Goal: Task Accomplishment & Management: Complete application form

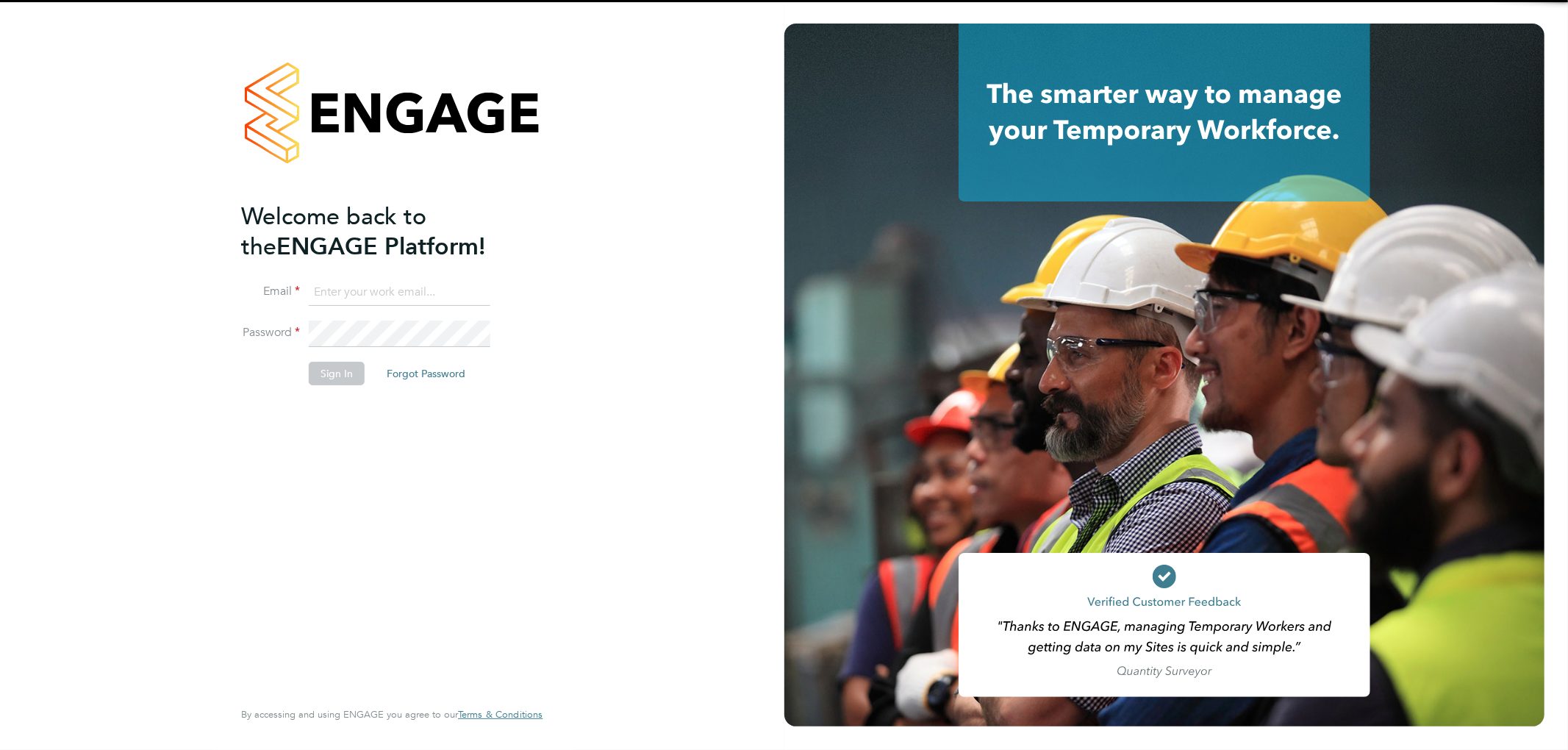
type input "roxanne.hayes@thinkrecruitment.co.uk"
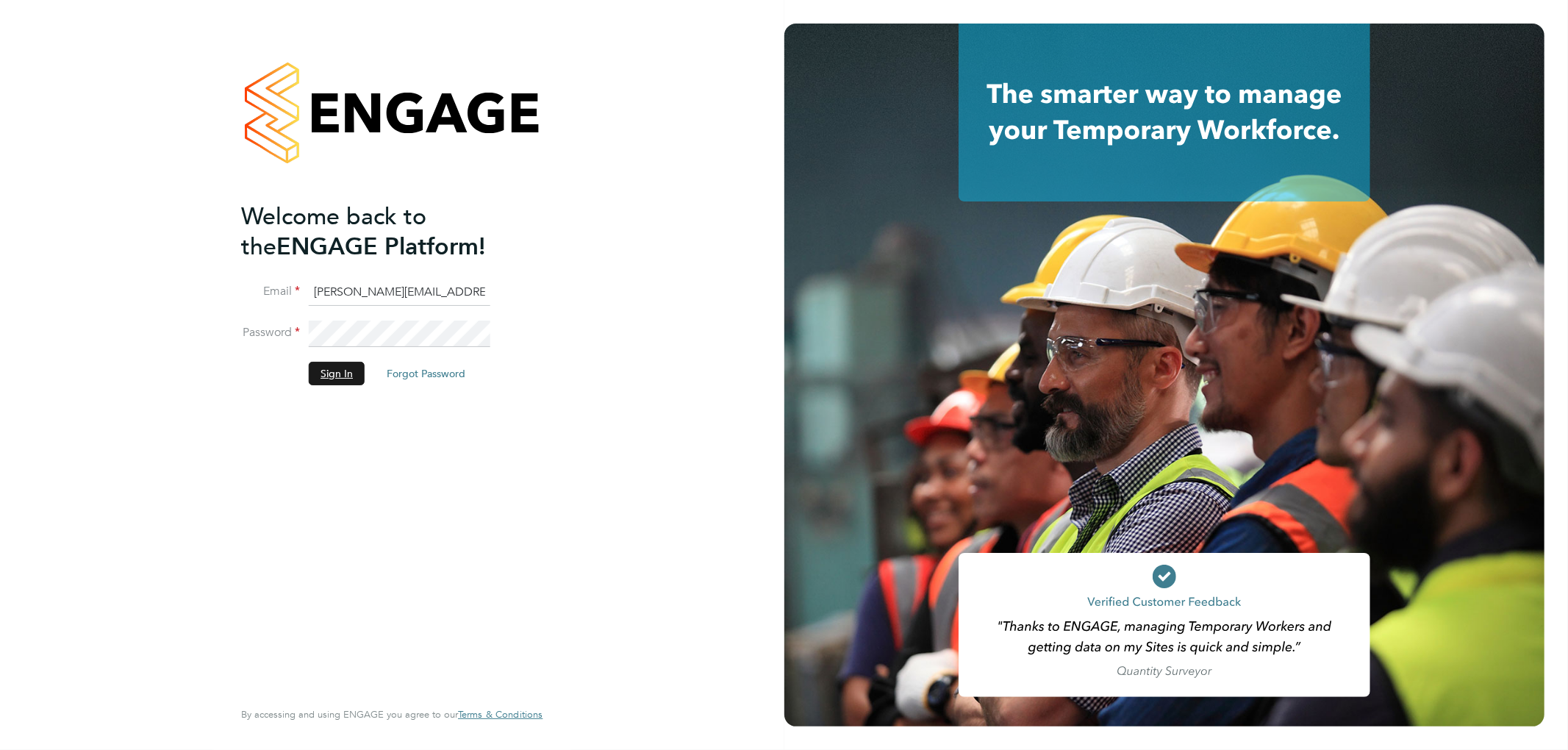
click at [329, 373] on button "Sign In" at bounding box center [336, 374] width 56 height 24
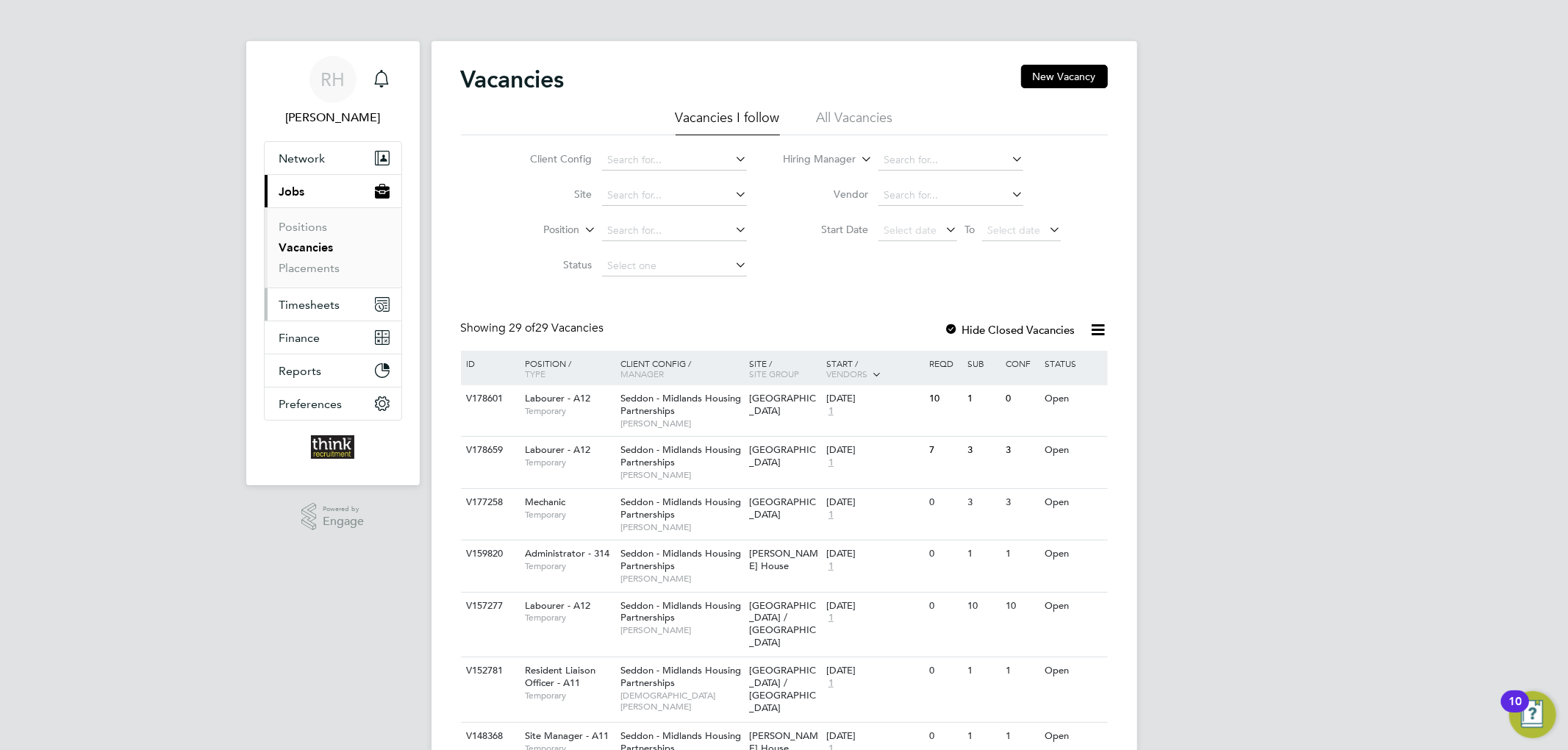
click at [302, 303] on span "Timesheets" at bounding box center [309, 305] width 61 height 14
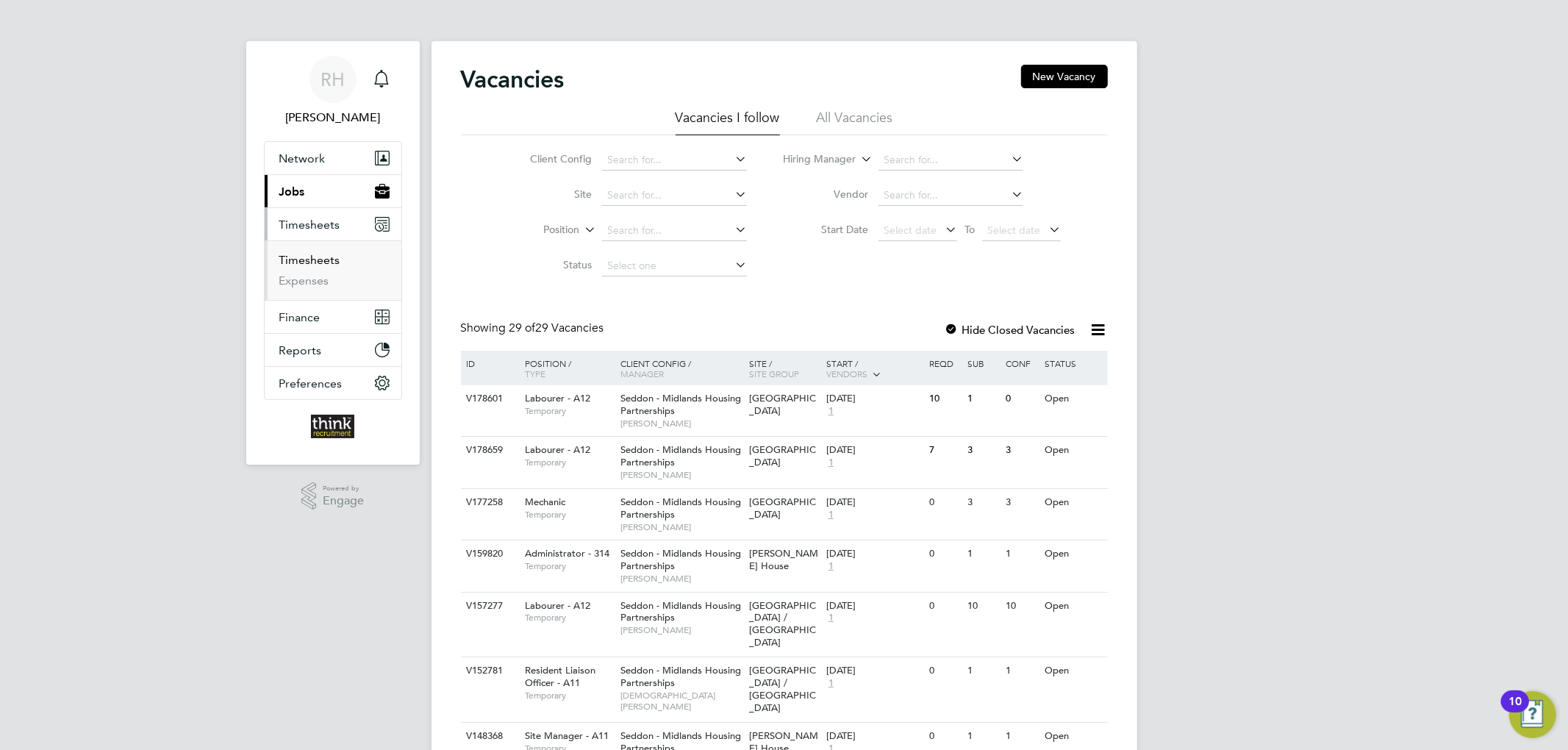
click at [320, 260] on link "Timesheets" at bounding box center [309, 260] width 61 height 14
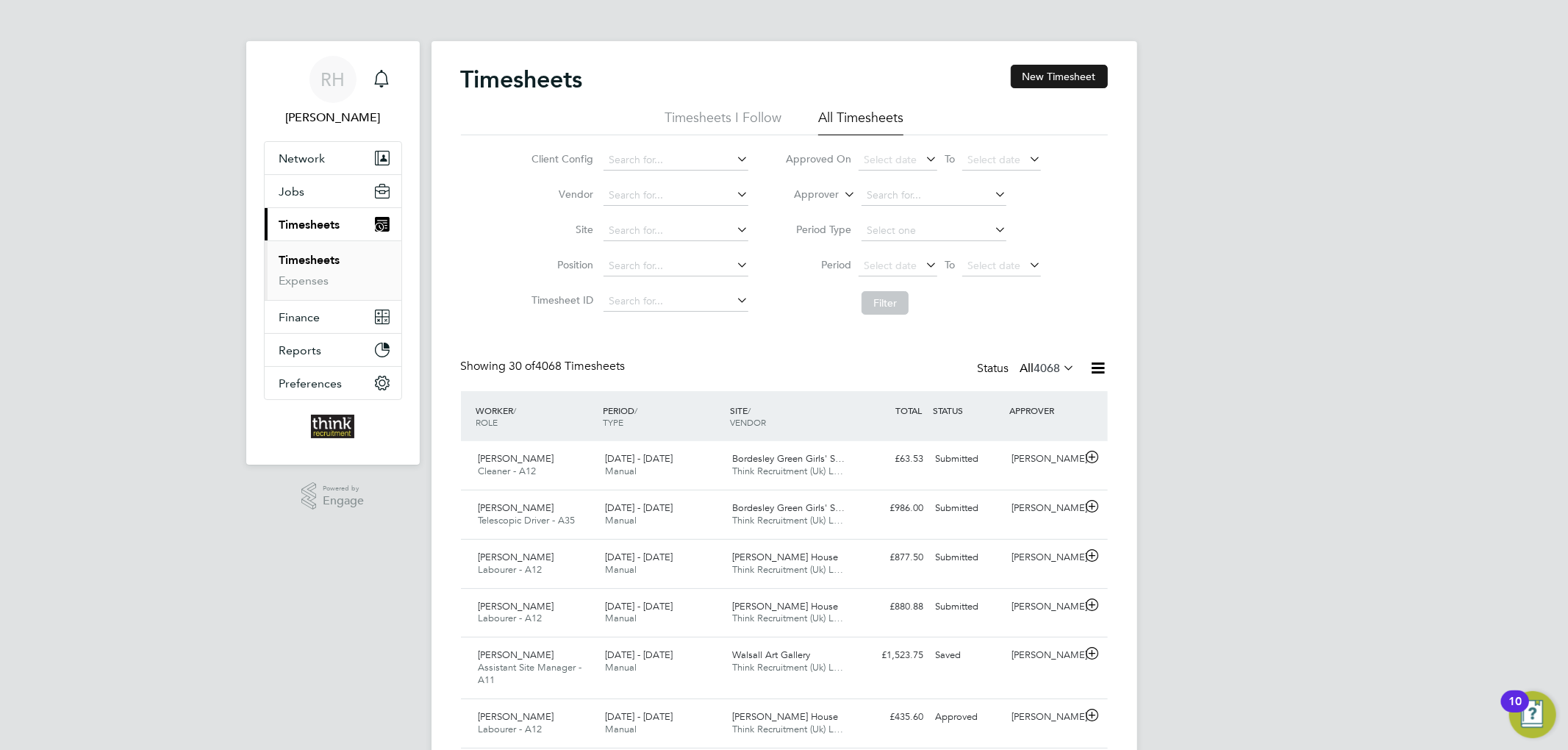
click at [1046, 72] on button "New Timesheet" at bounding box center [1059, 77] width 97 height 24
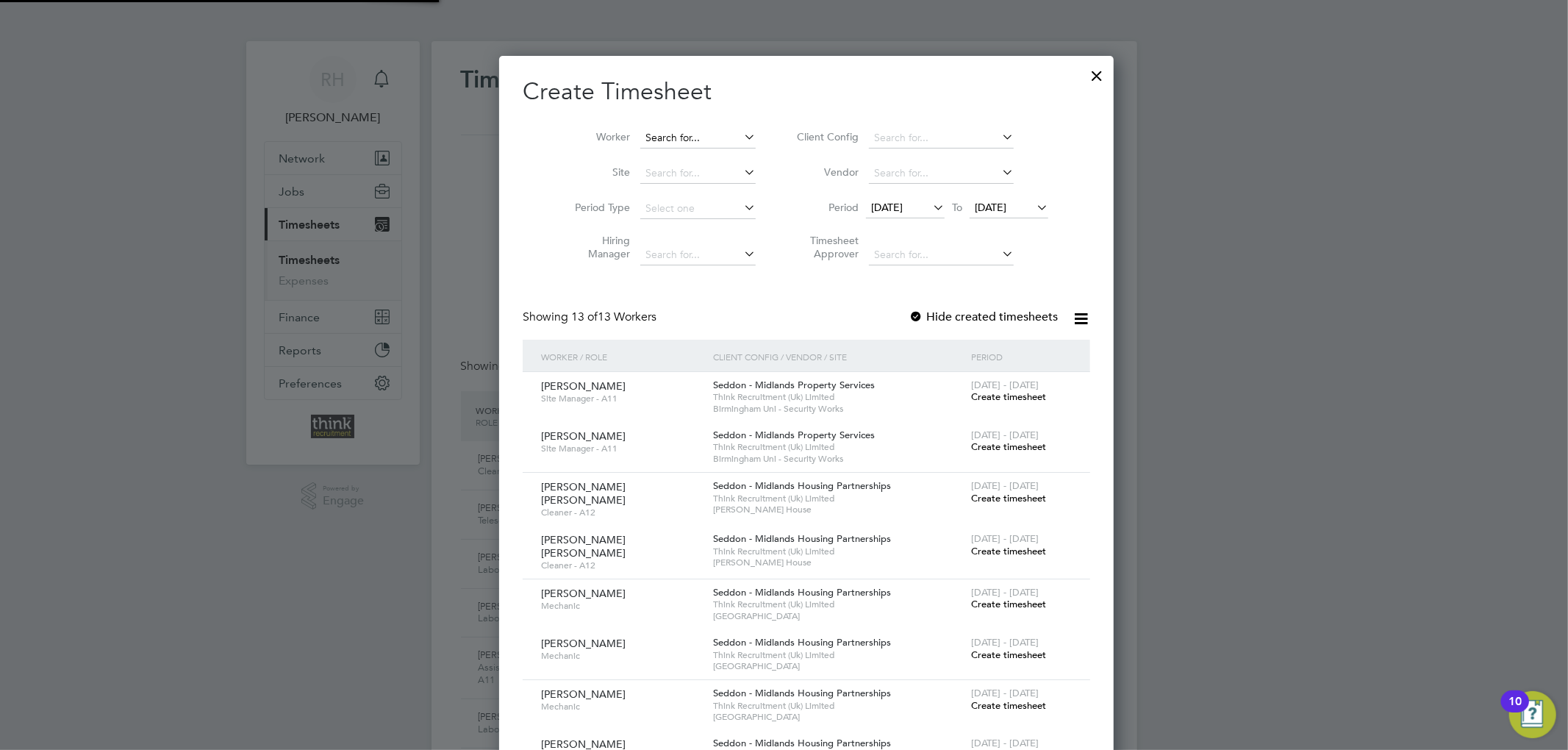
click at [666, 130] on input at bounding box center [698, 138] width 115 height 21
click at [670, 150] on li "[PERSON_NAME]" at bounding box center [688, 157] width 141 height 20
type input "[PERSON_NAME]"
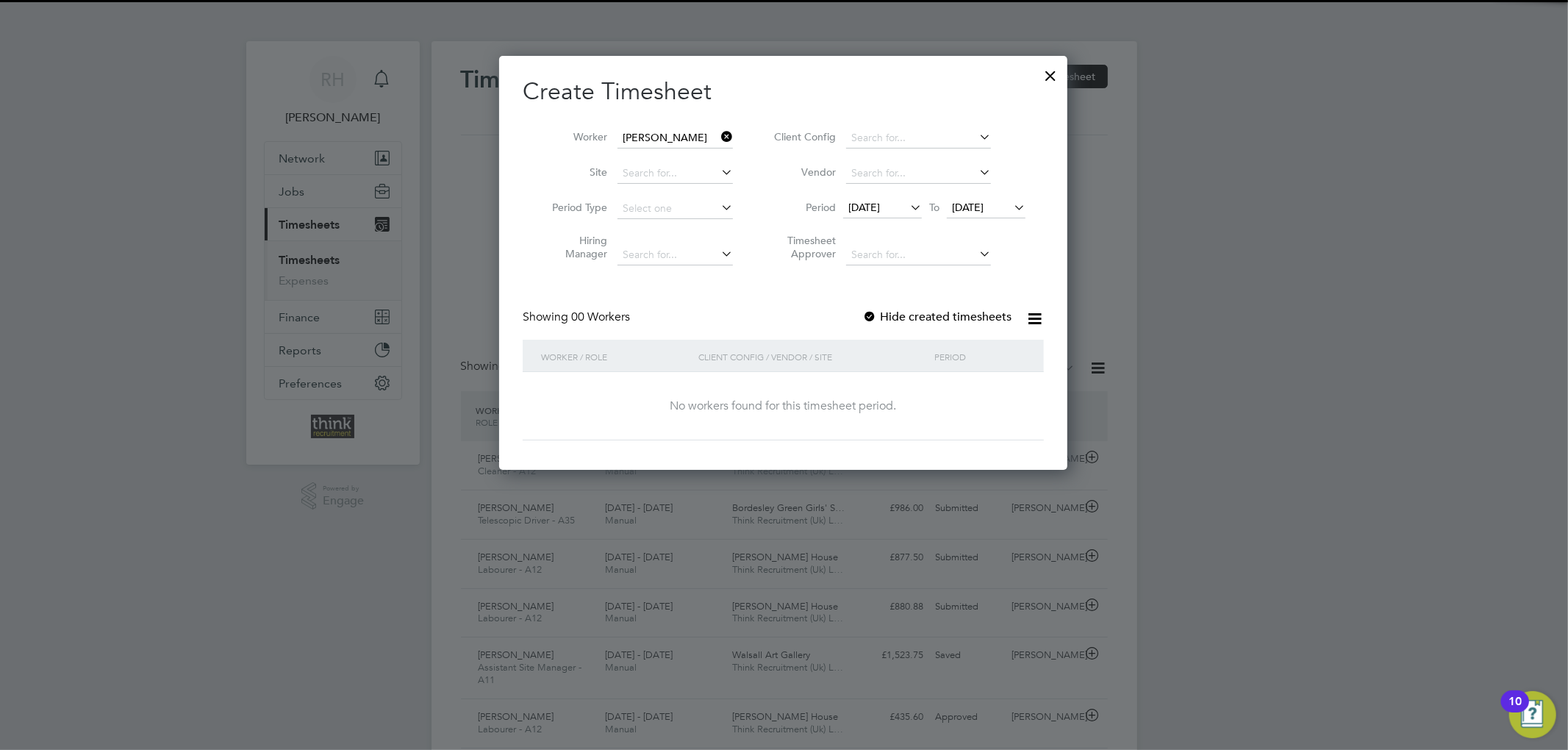
click at [880, 206] on span "[DATE]" at bounding box center [864, 206] width 31 height 13
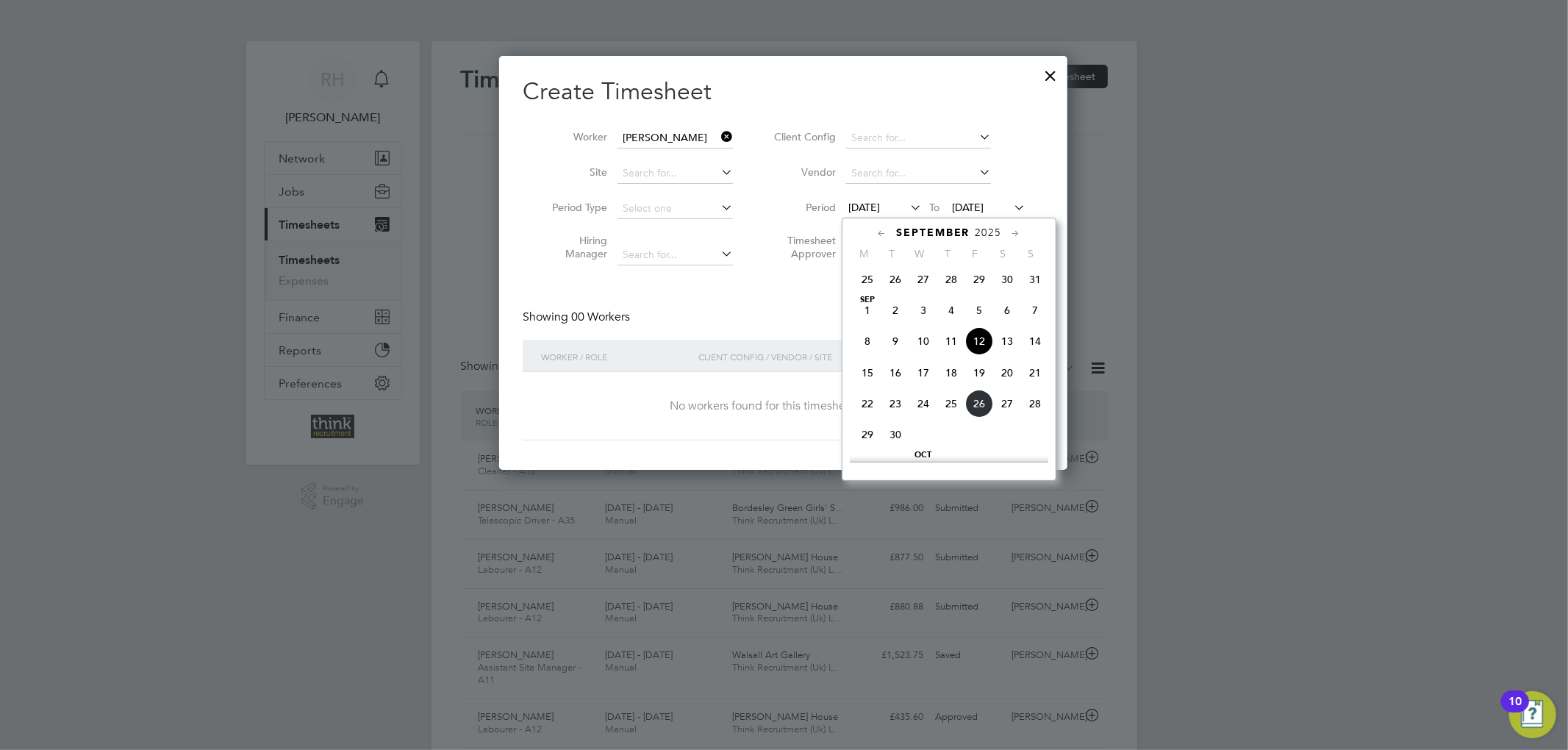
click at [863, 412] on span "22" at bounding box center [868, 404] width 28 height 28
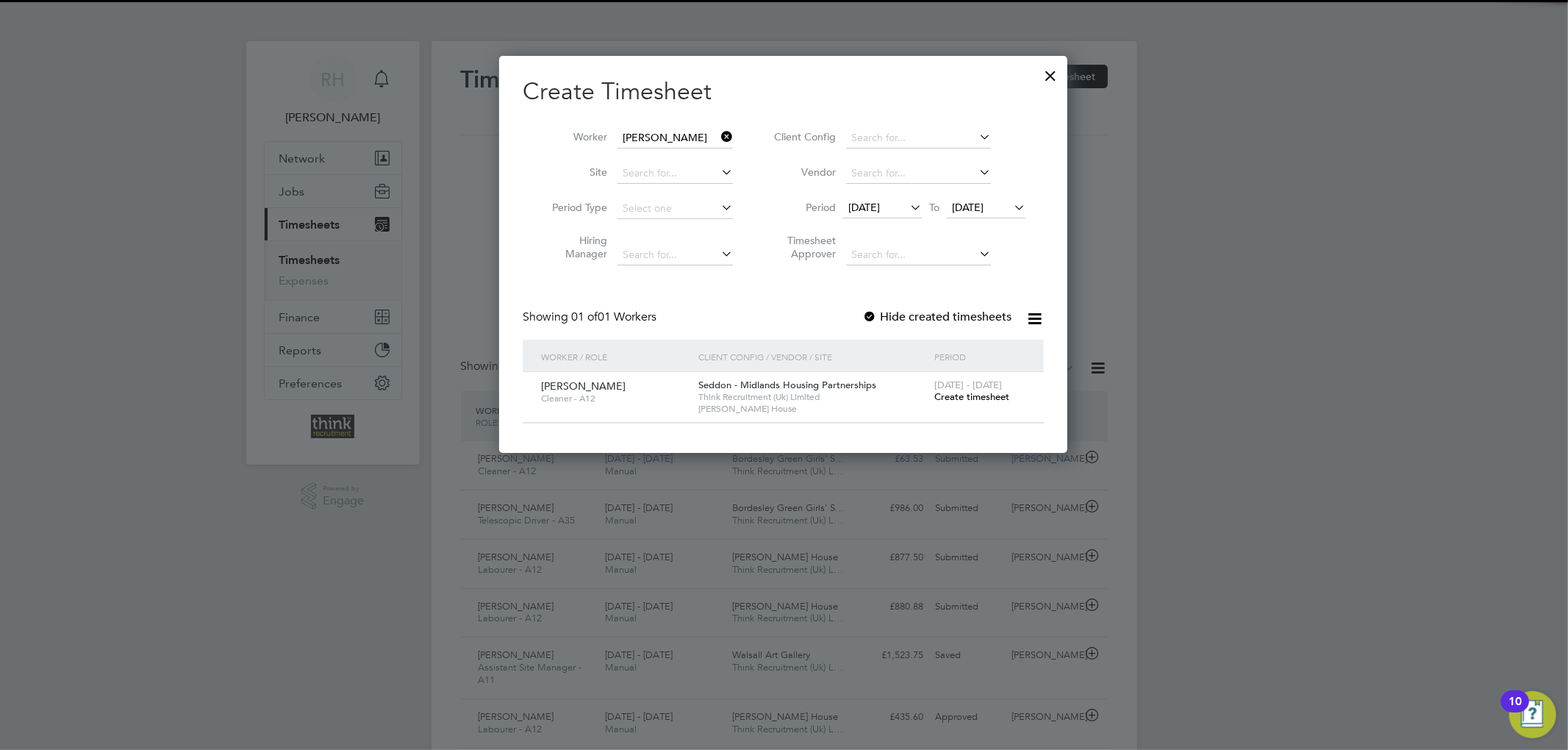
click at [975, 404] on div "[DATE] - [DATE] Create timesheet" at bounding box center [980, 392] width 98 height 39
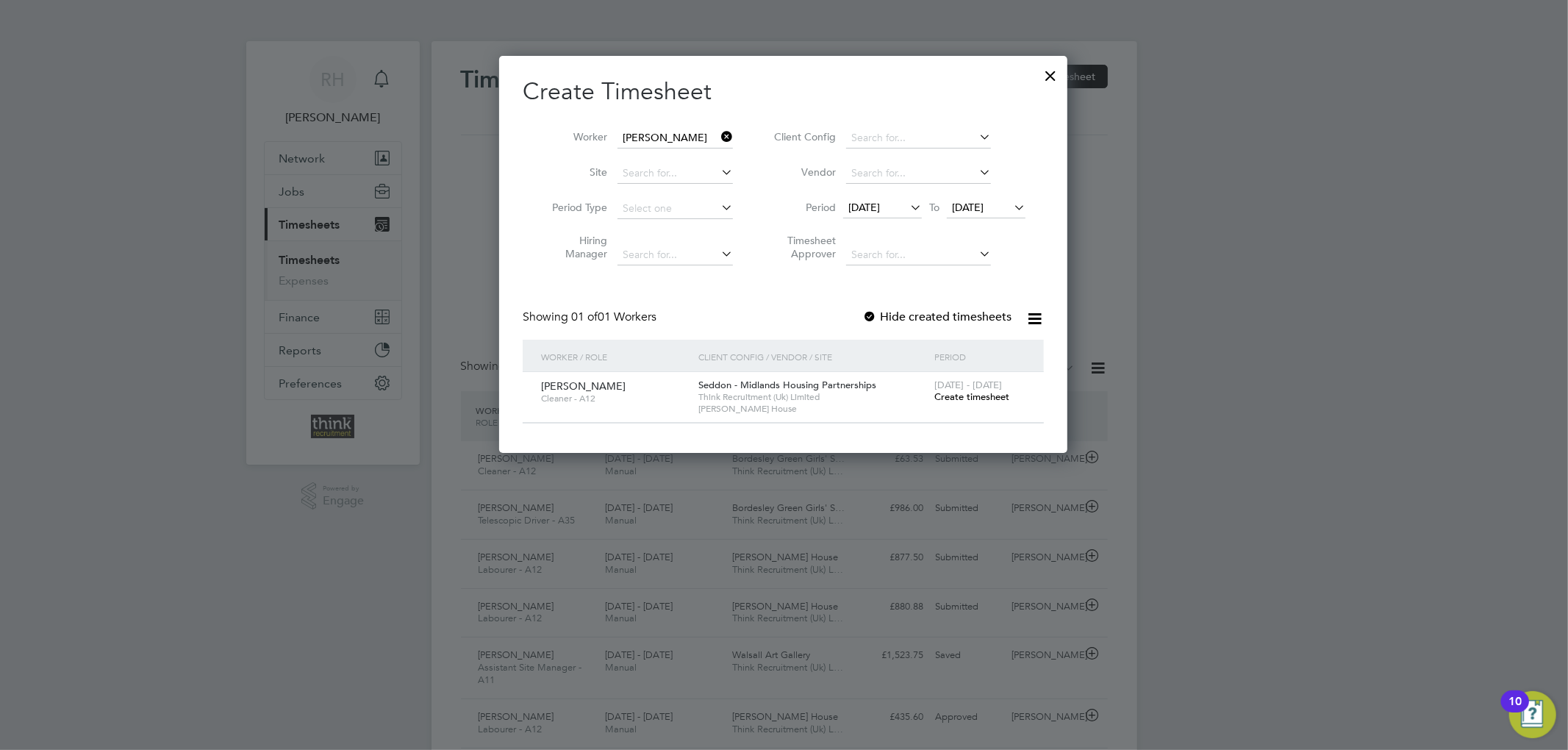
click at [974, 397] on span "Create timesheet" at bounding box center [972, 396] width 75 height 13
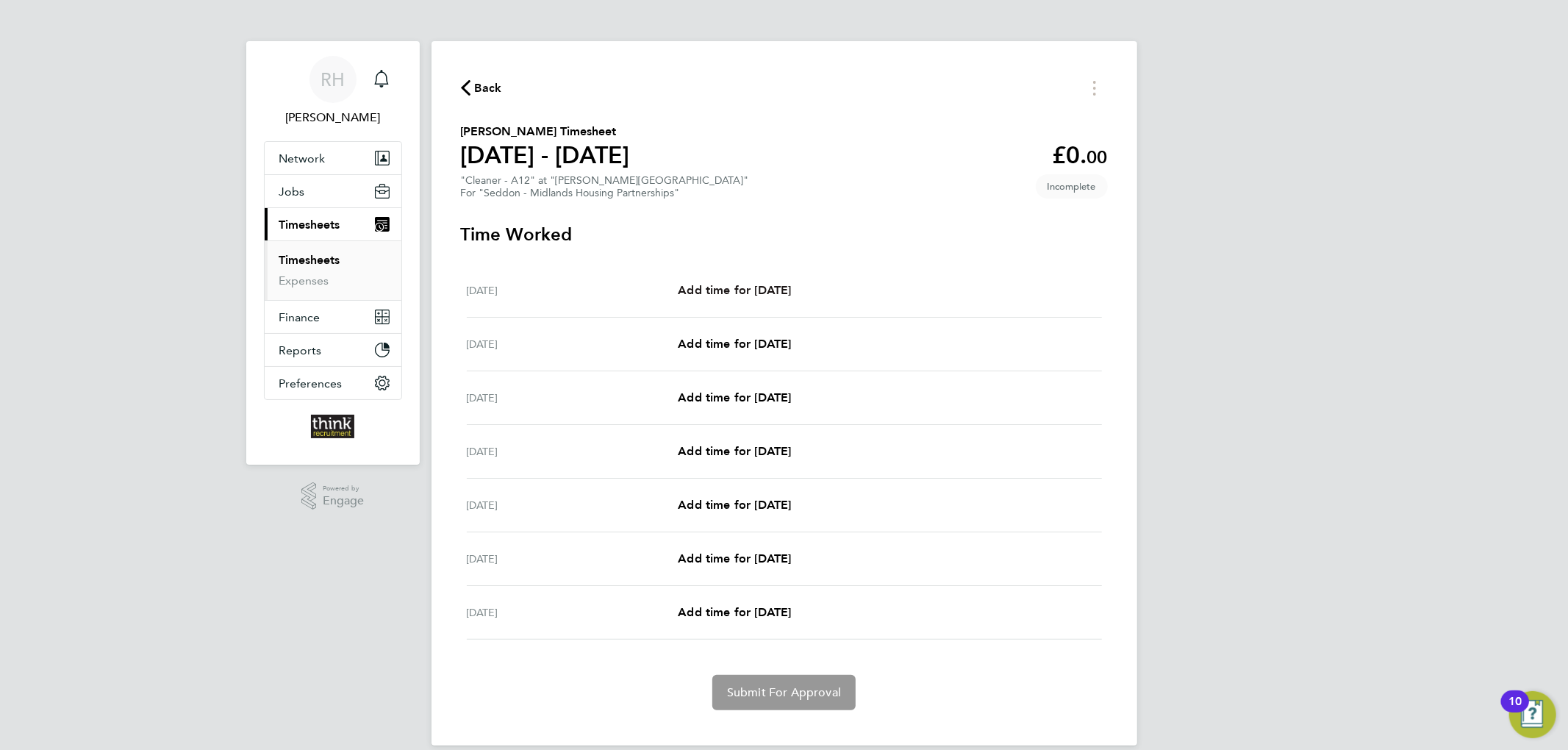
click at [715, 284] on span "Add time for [DATE]" at bounding box center [734, 290] width 113 height 14
select select "30"
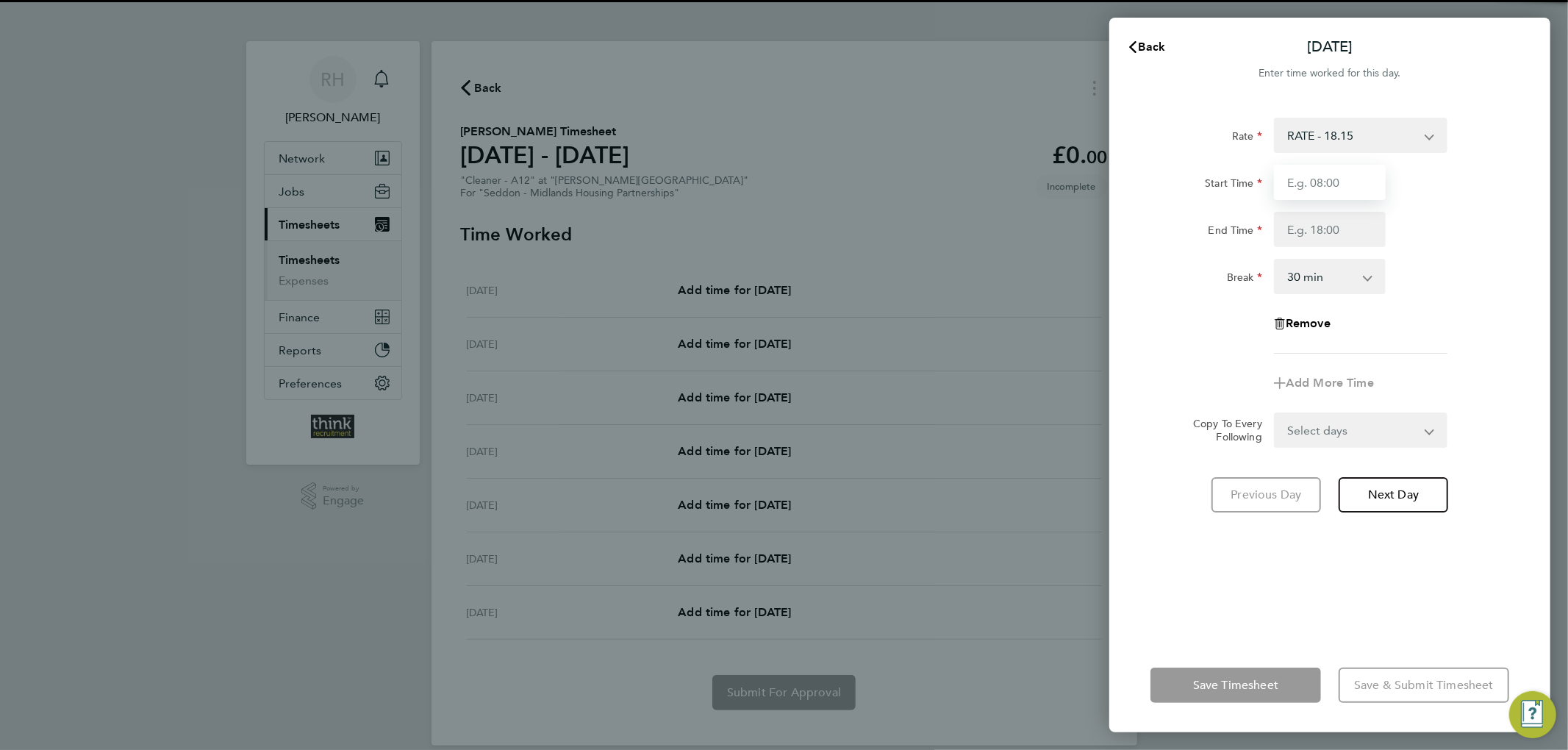
click at [1318, 190] on input "Start Time" at bounding box center [1330, 183] width 112 height 35
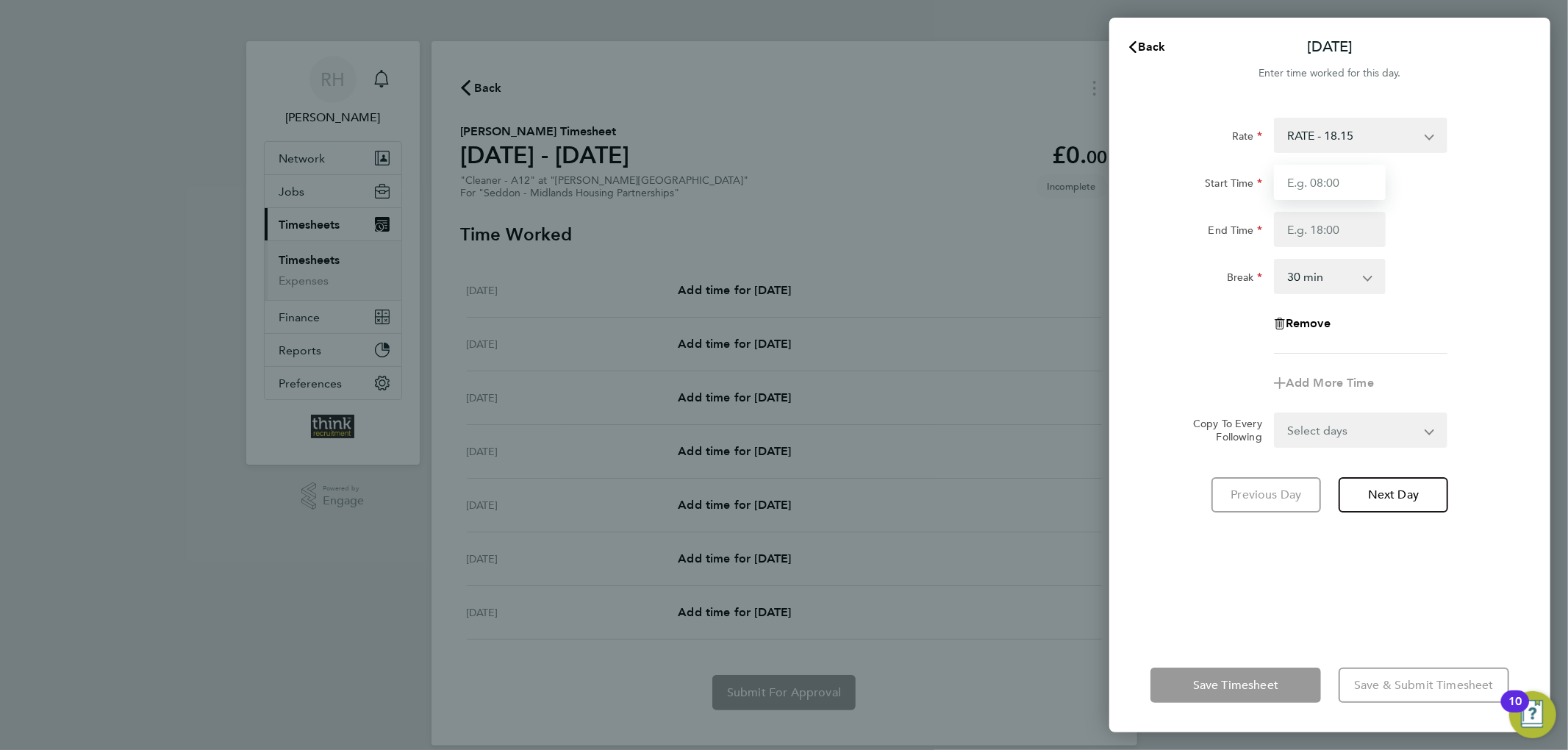
type input "08:00"
click at [1317, 225] on input "End Time" at bounding box center [1330, 229] width 112 height 35
type input "17:00"
drag, startPoint x: 1344, startPoint y: 436, endPoint x: 1347, endPoint y: 450, distance: 14.3
click at [1344, 436] on select "Select days Day Weekday (Mon-Fri) Weekend (Sat-Sun) [DATE] [DATE] [DATE] [DATE]…" at bounding box center [1352, 430] width 154 height 32
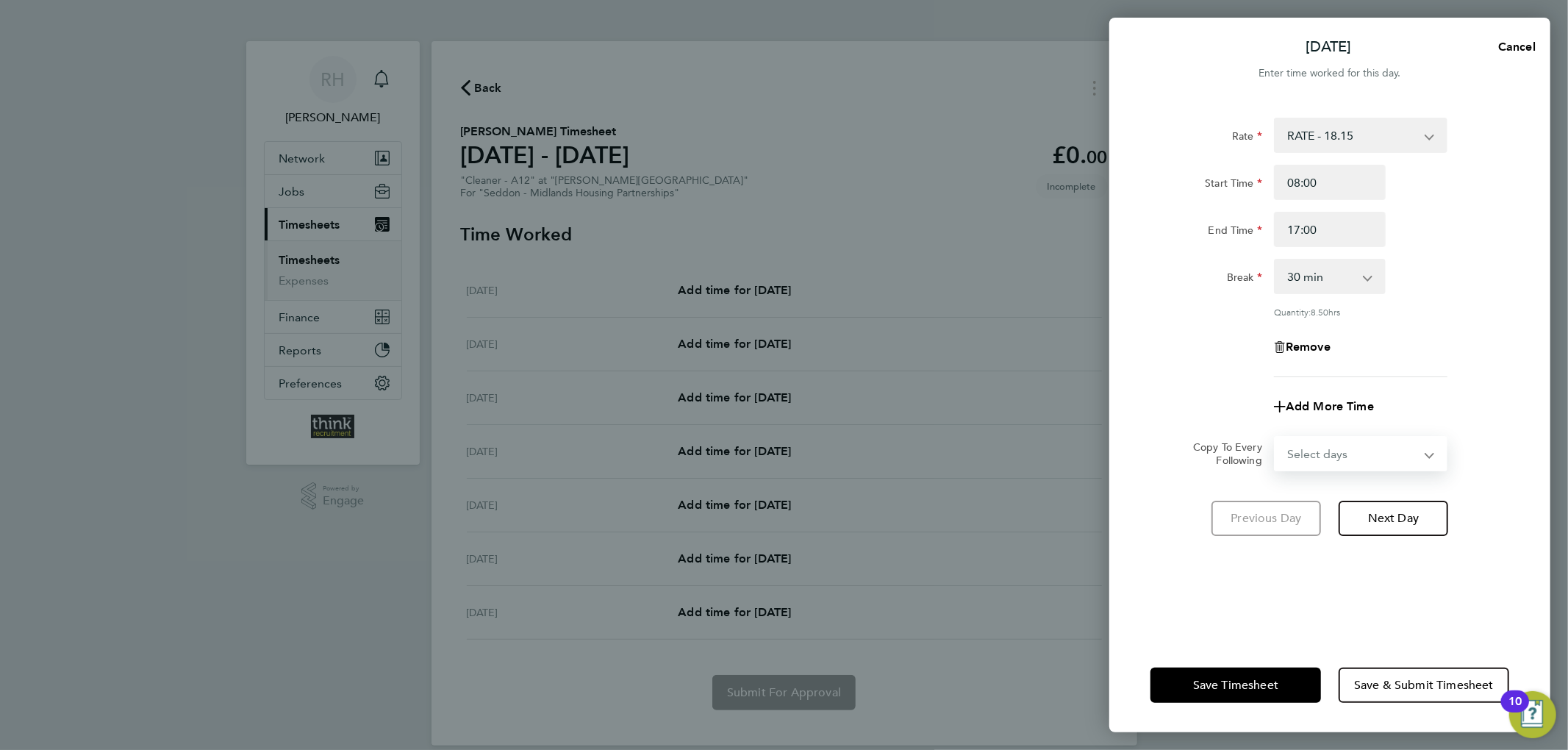
select select "WEEKDAY"
click at [1275, 437] on select "Select days Day Weekday (Mon-Fri) Weekend (Sat-Sun) [DATE] [DATE] [DATE] [DATE]…" at bounding box center [1352, 453] width 154 height 32
select select "[DATE]"
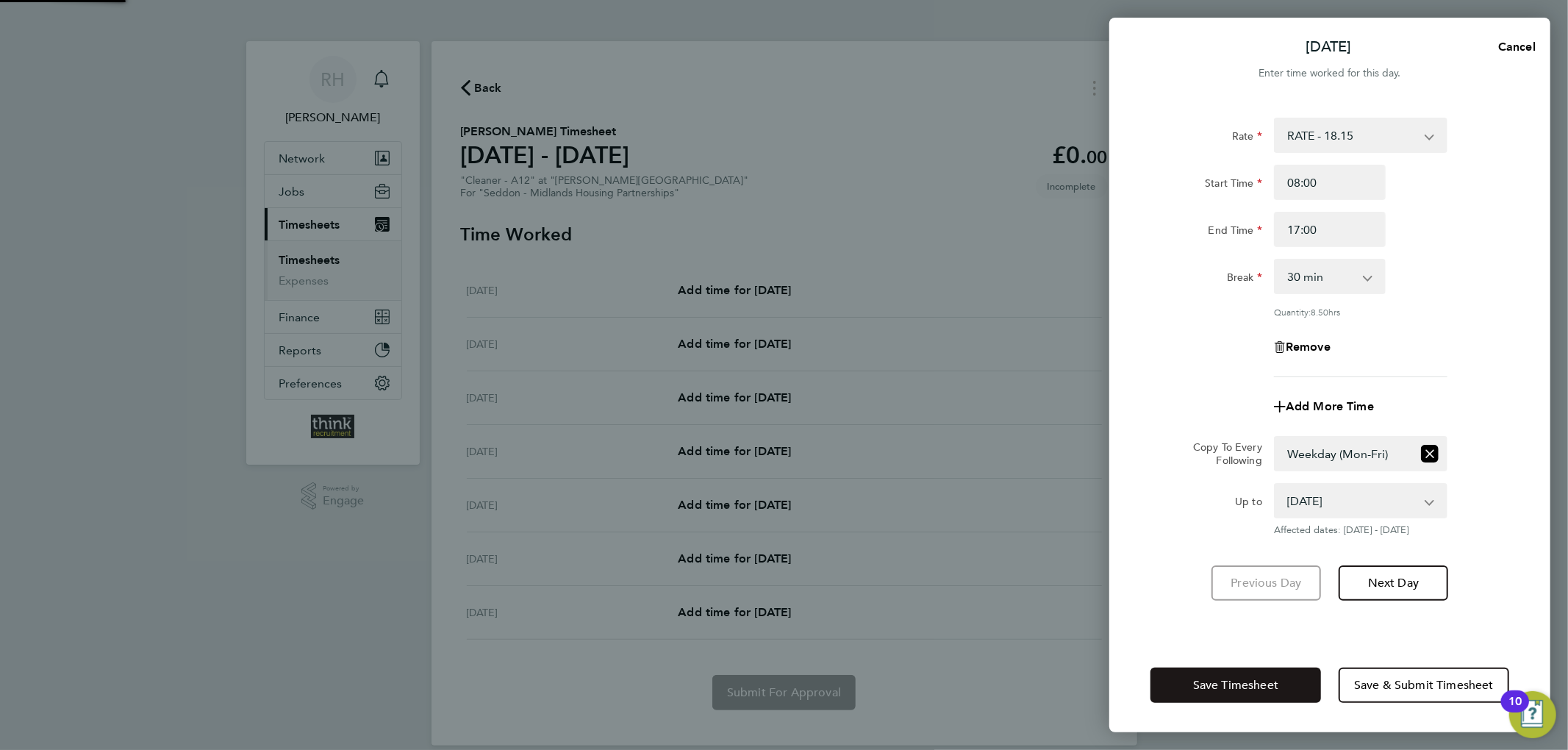
click at [1262, 678] on span "Save Timesheet" at bounding box center [1235, 685] width 85 height 15
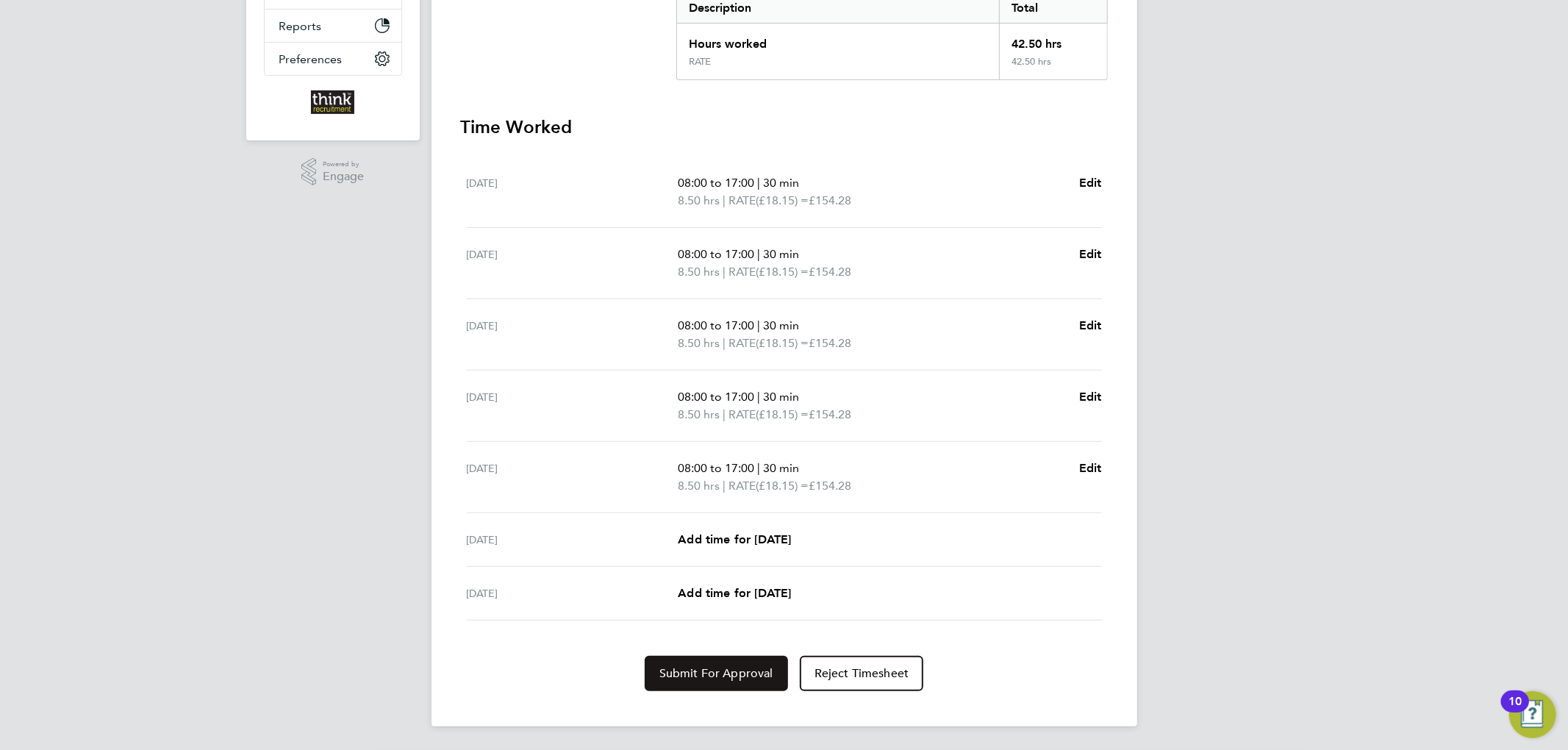
click at [731, 684] on button "Submit For Approval" at bounding box center [716, 673] width 143 height 35
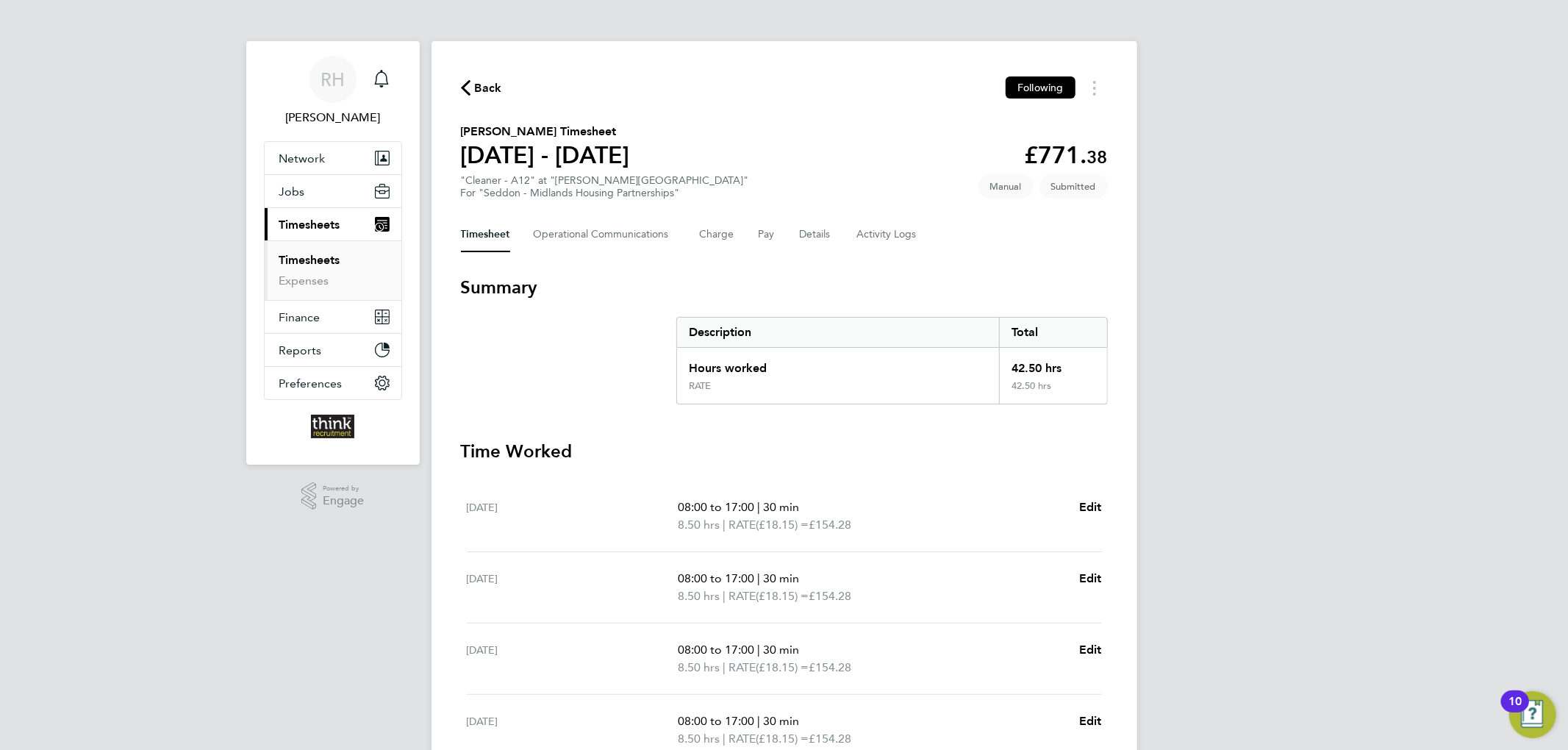
click at [347, 260] on li "Timesheets" at bounding box center [334, 262] width 110 height 21
click at [340, 260] on link "Timesheets" at bounding box center [309, 260] width 61 height 14
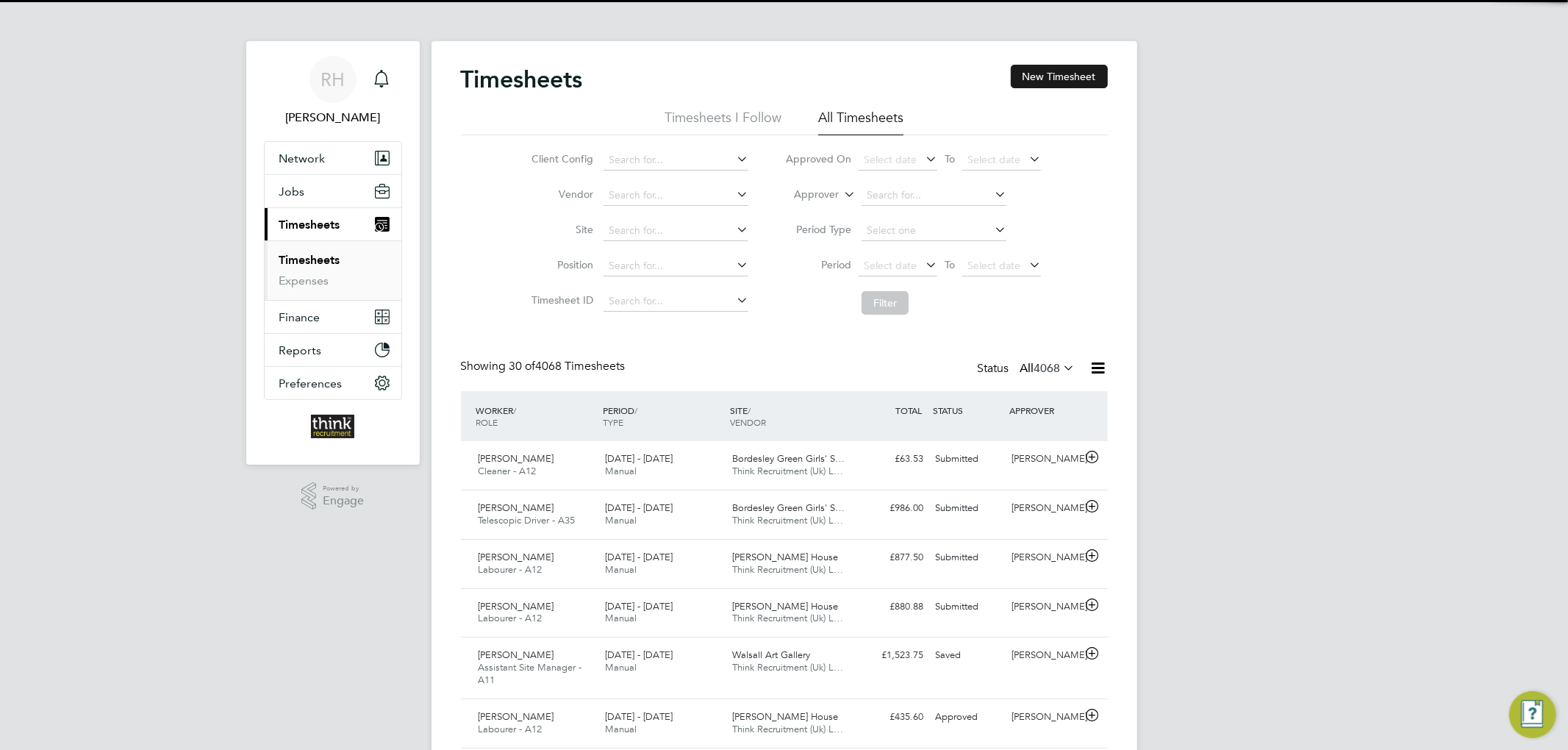
click at [1058, 87] on button "New Timesheet" at bounding box center [1059, 77] width 97 height 24
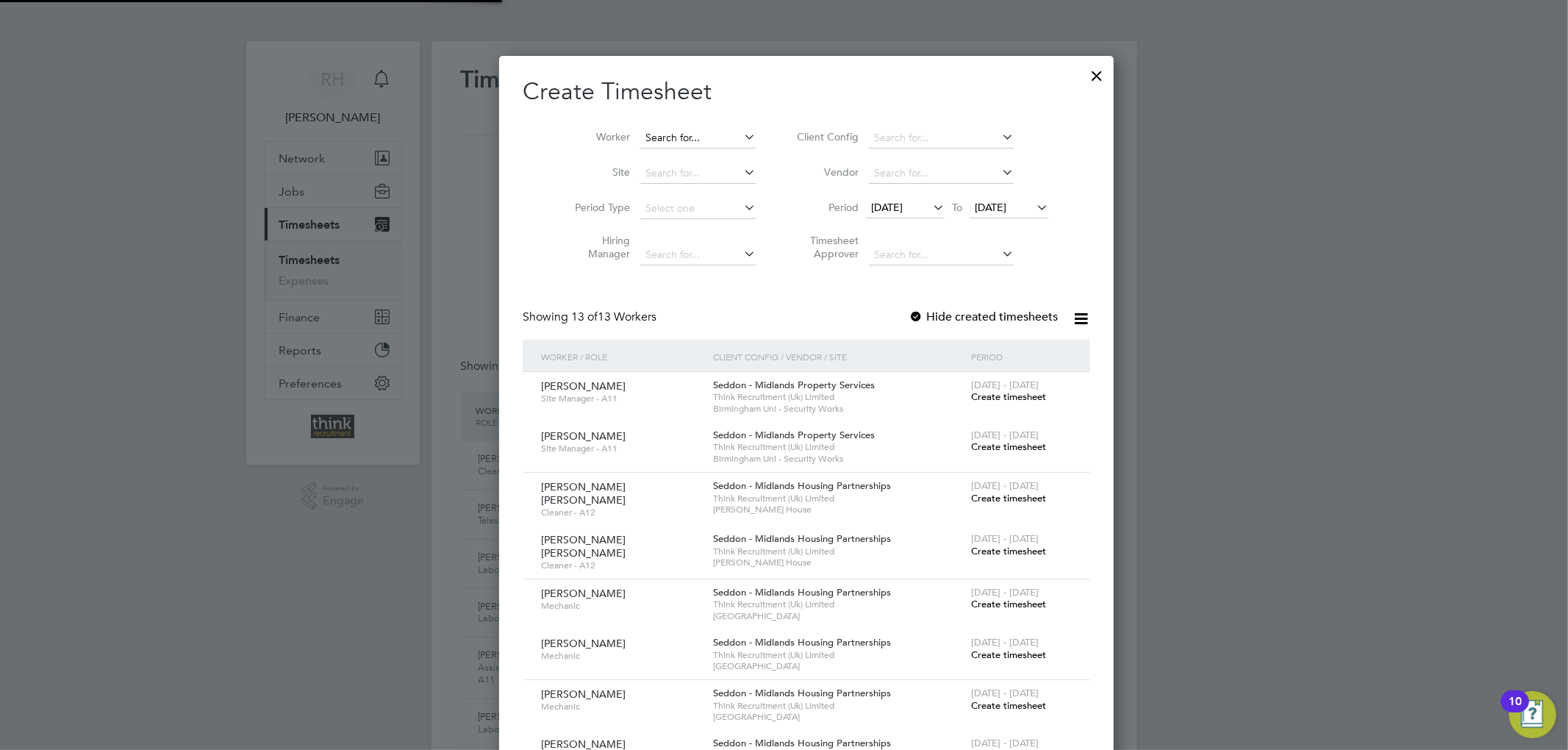
drag, startPoint x: 680, startPoint y: 156, endPoint x: 675, endPoint y: 133, distance: 23.5
click at [680, 153] on ul "Worker Site Period Type Hiring Manager" at bounding box center [659, 197] width 229 height 152
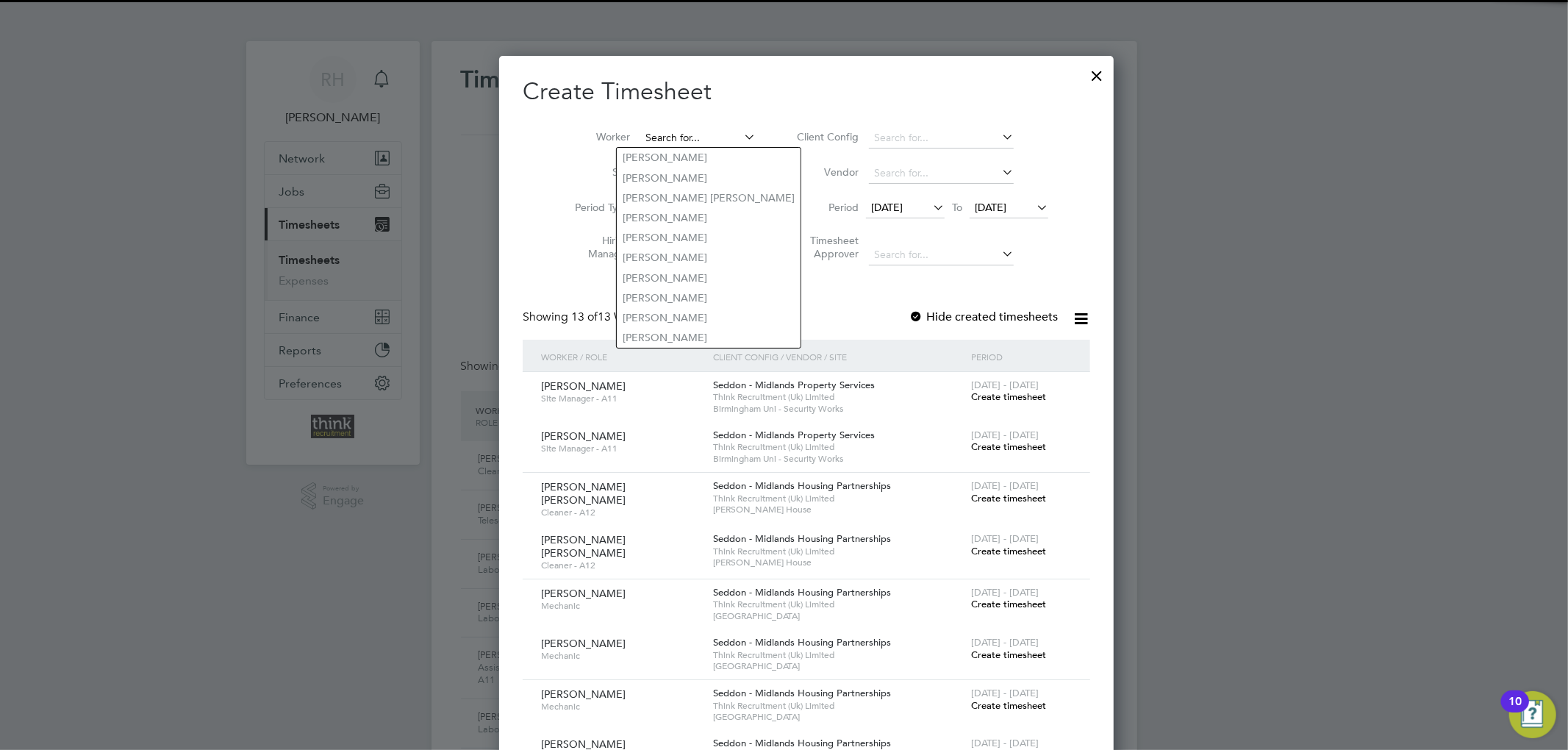
click at [675, 133] on input at bounding box center [698, 138] width 115 height 21
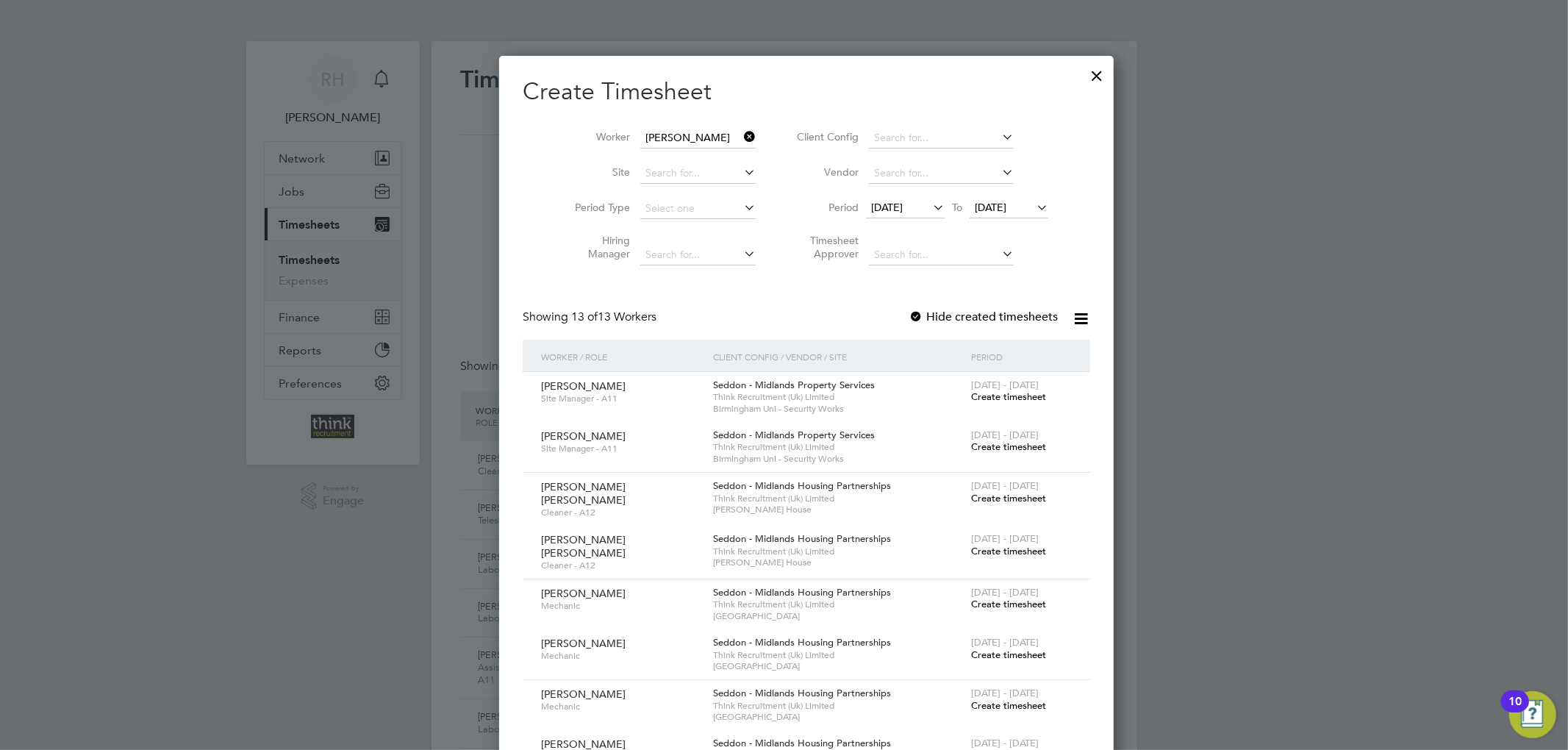
click at [682, 211] on b "[PERSON_NAME]" at bounding box center [698, 217] width 85 height 13
type input "[PERSON_NAME]"
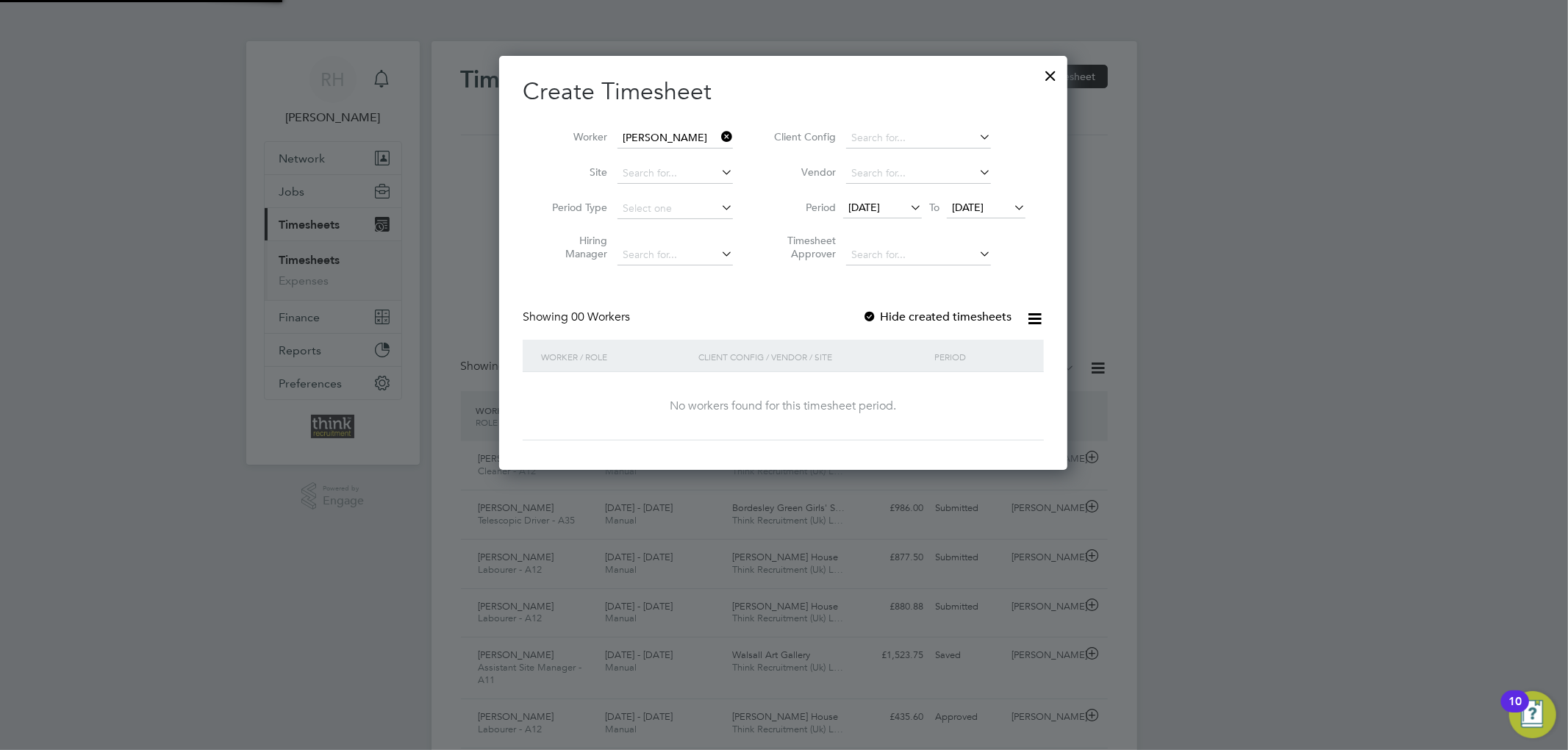
click at [880, 204] on span "[DATE]" at bounding box center [864, 206] width 31 height 13
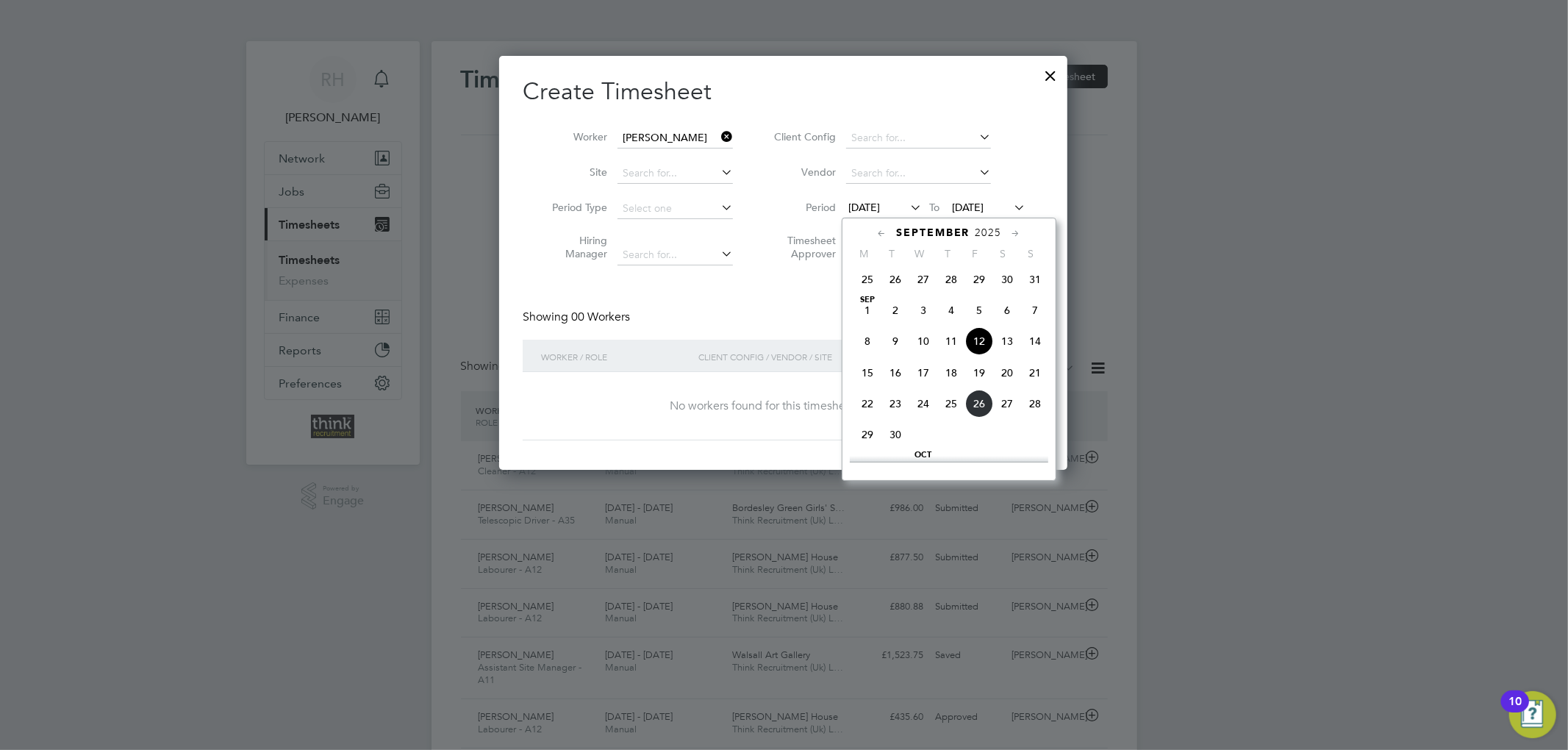
click at [868, 414] on span "22" at bounding box center [868, 404] width 28 height 28
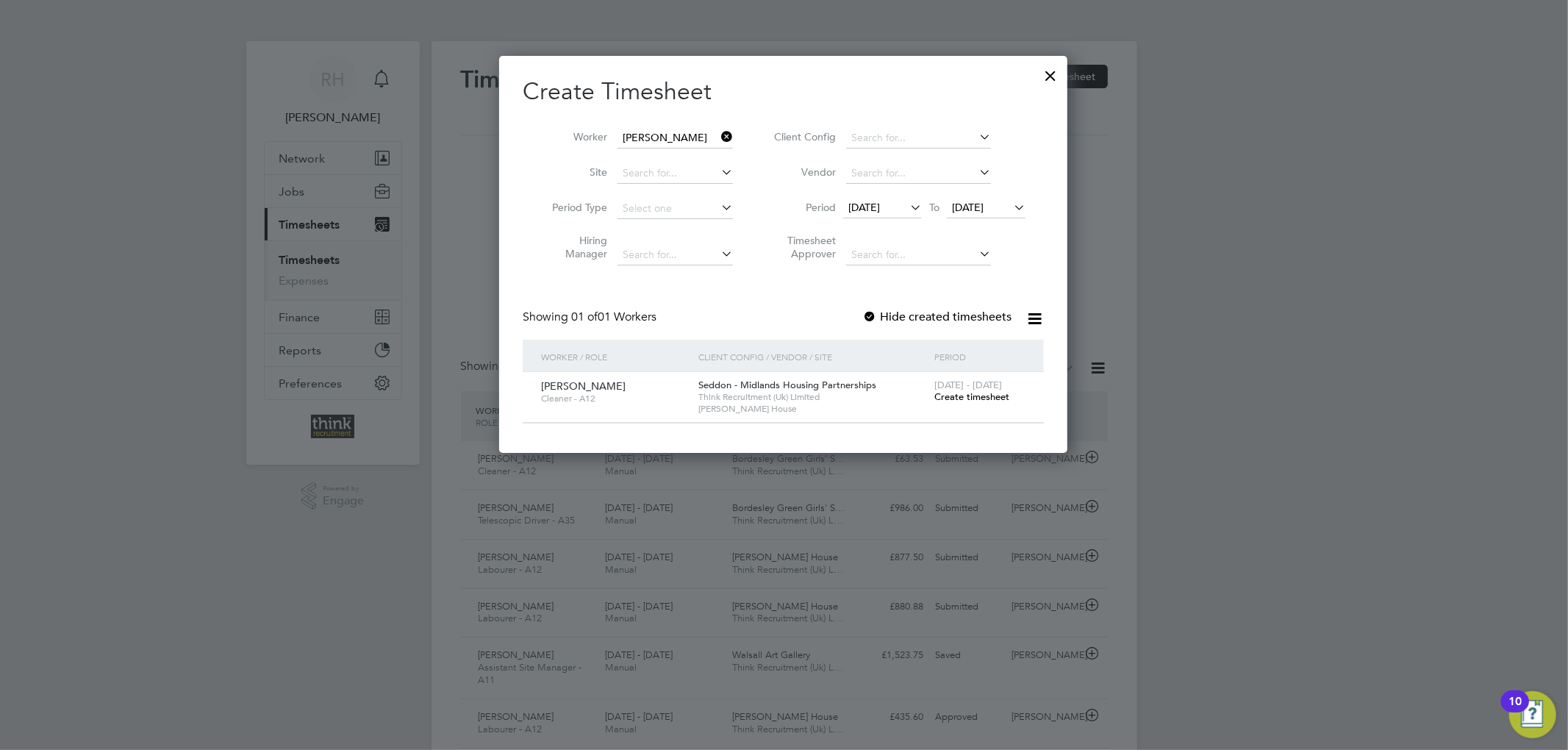
click at [960, 396] on span "Create timesheet" at bounding box center [972, 396] width 75 height 13
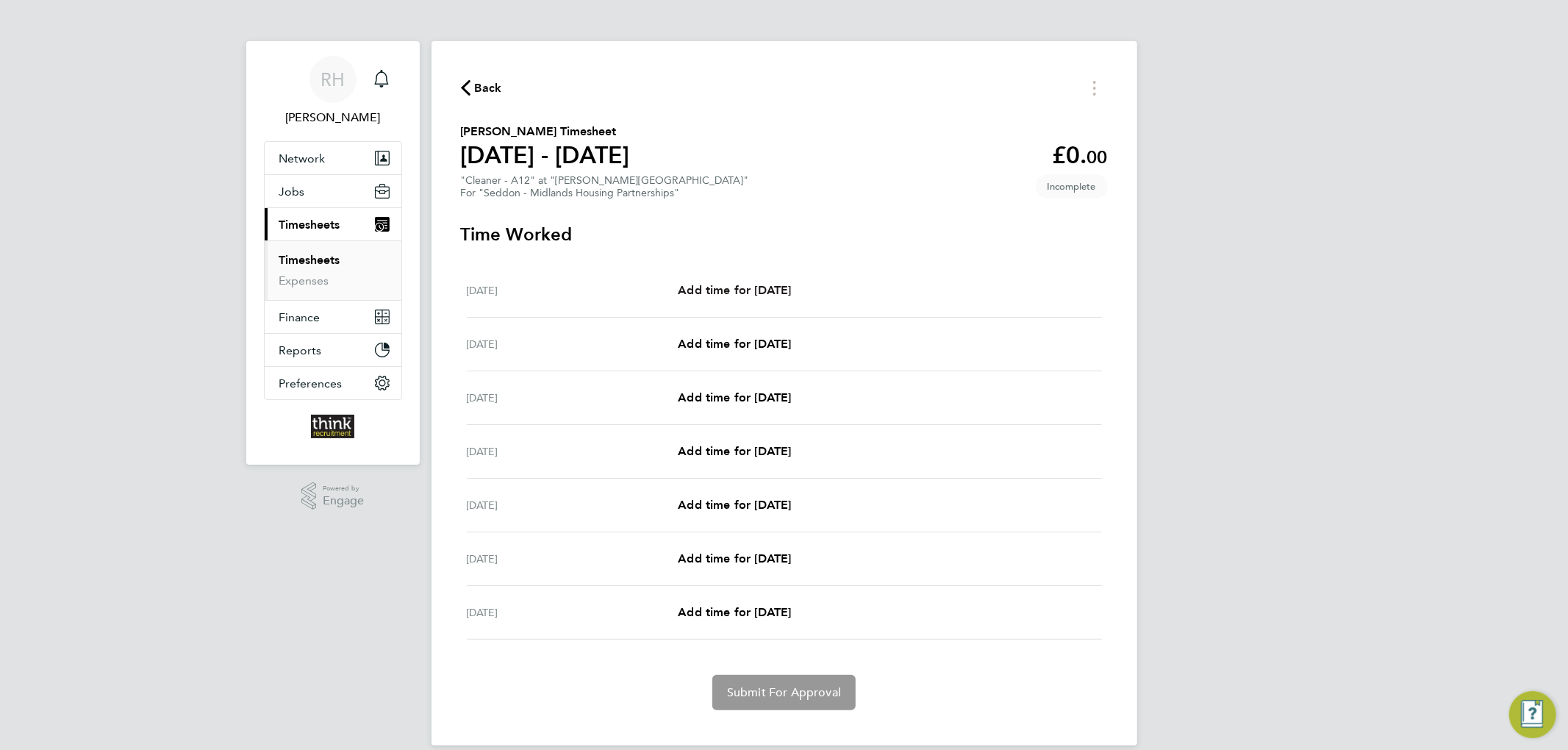
click at [767, 287] on span "Add time for [DATE]" at bounding box center [734, 290] width 113 height 14
select select "30"
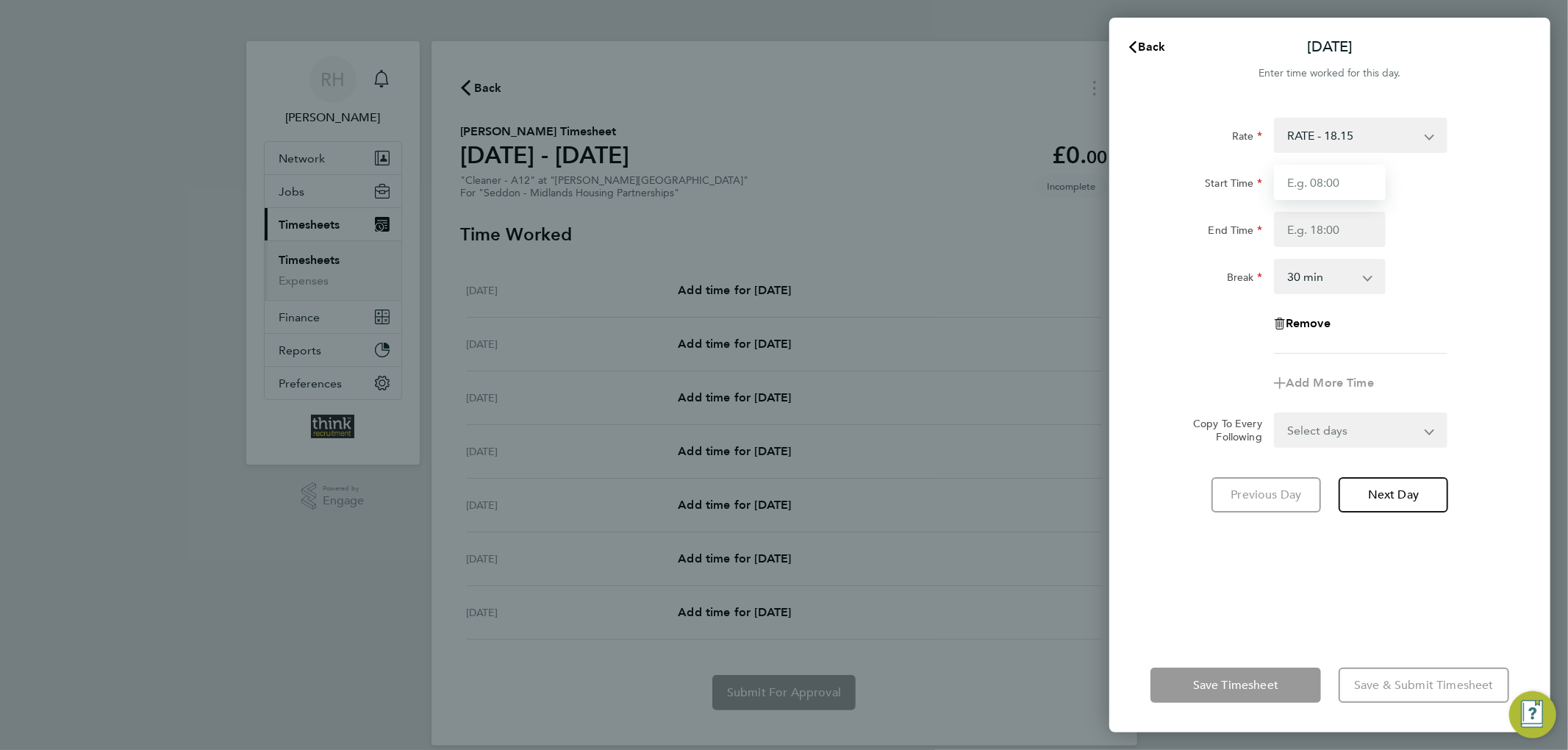
click at [1318, 168] on input "Start Time" at bounding box center [1330, 183] width 112 height 35
type input "08:00"
click at [1306, 229] on input "End Time" at bounding box center [1330, 229] width 112 height 35
type input "17:00"
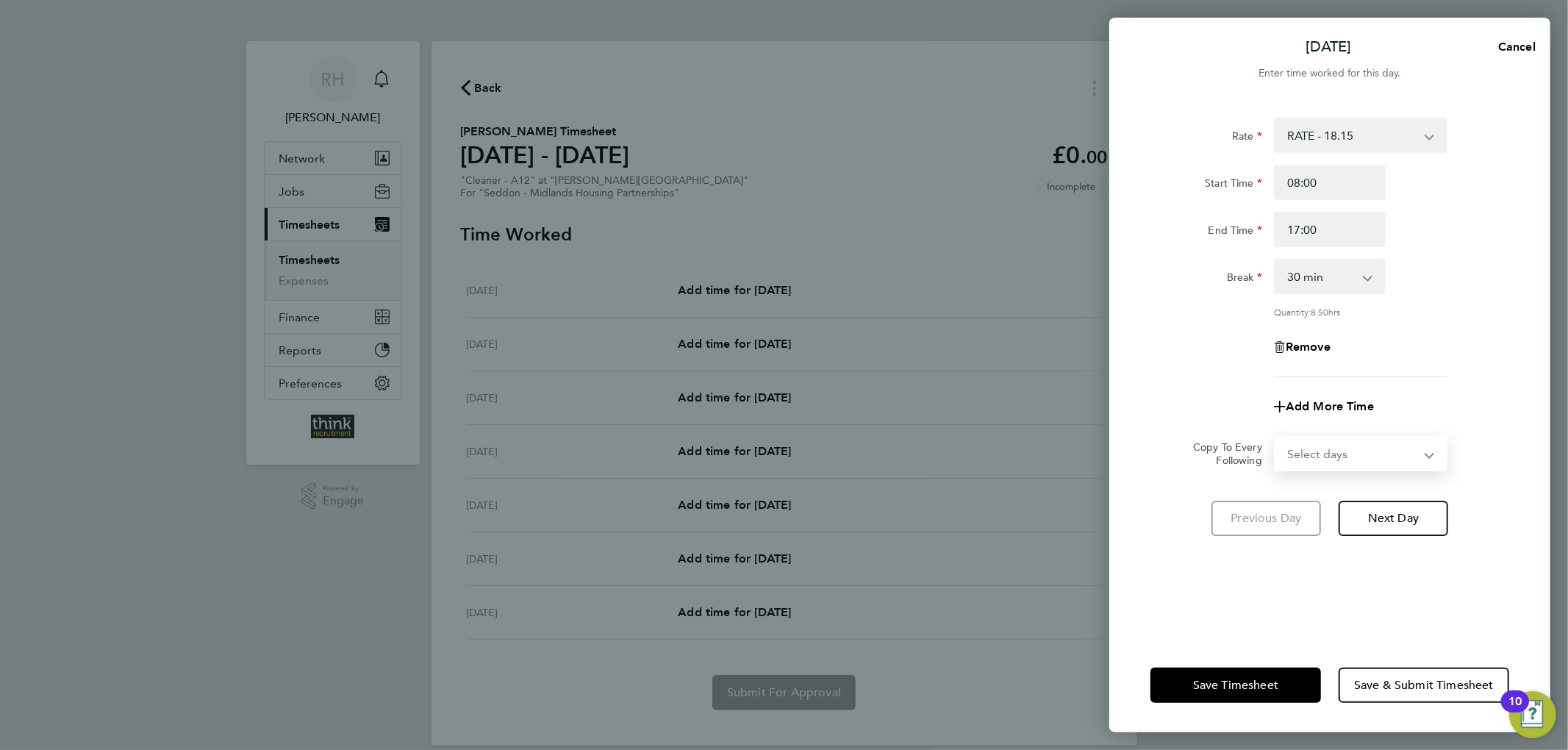
click at [1310, 441] on select "Select days Day Weekday (Mon-Fri) Weekend (Sat-Sun) [DATE] [DATE] [DATE] [DATE]…" at bounding box center [1352, 453] width 154 height 32
select select "WEEKDAY"
click at [1275, 437] on select "Select days Day Weekday (Mon-Fri) Weekend (Sat-Sun) [DATE] [DATE] [DATE] [DATE]…" at bounding box center [1352, 453] width 154 height 32
select select "[DATE]"
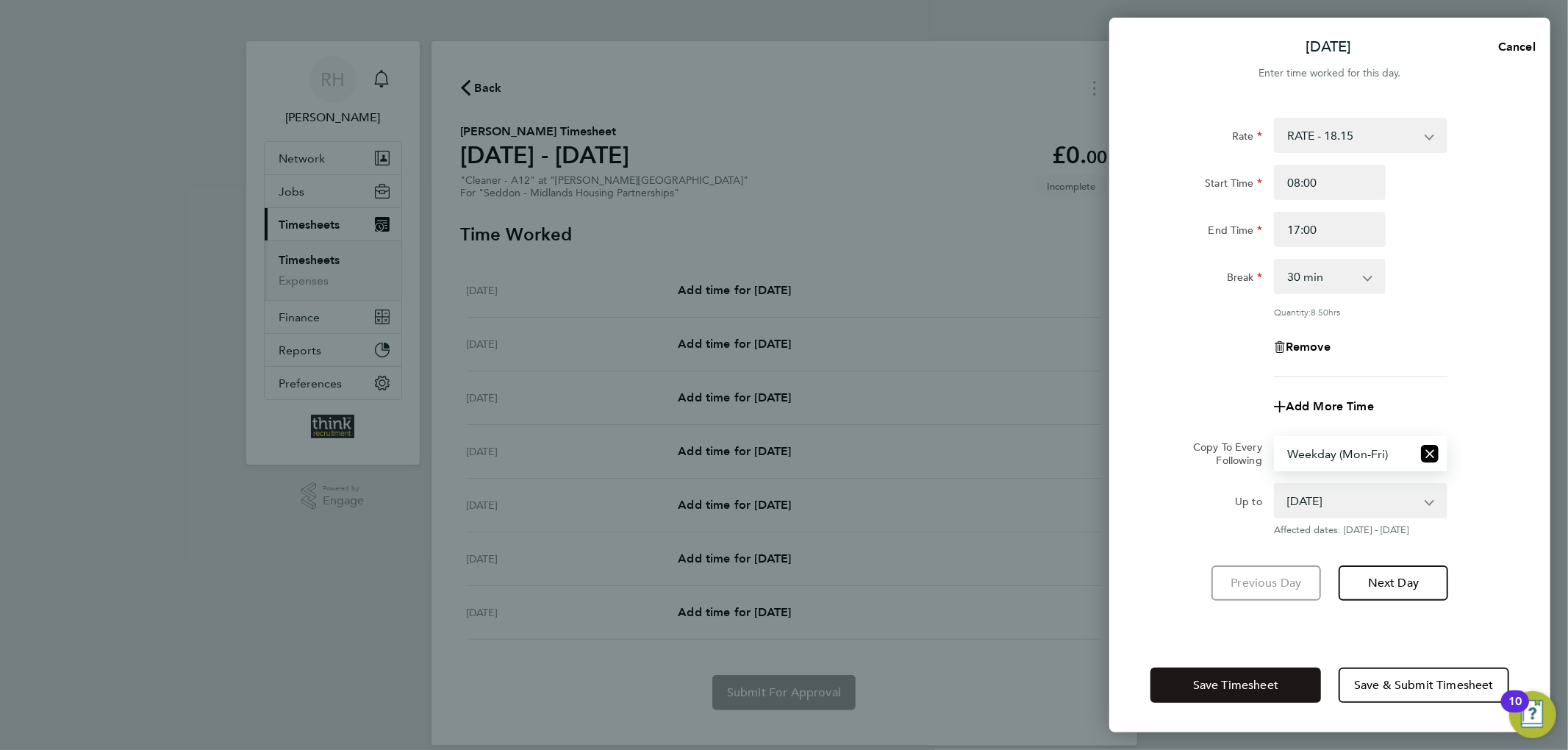
click at [1247, 687] on span "Save Timesheet" at bounding box center [1235, 685] width 85 height 15
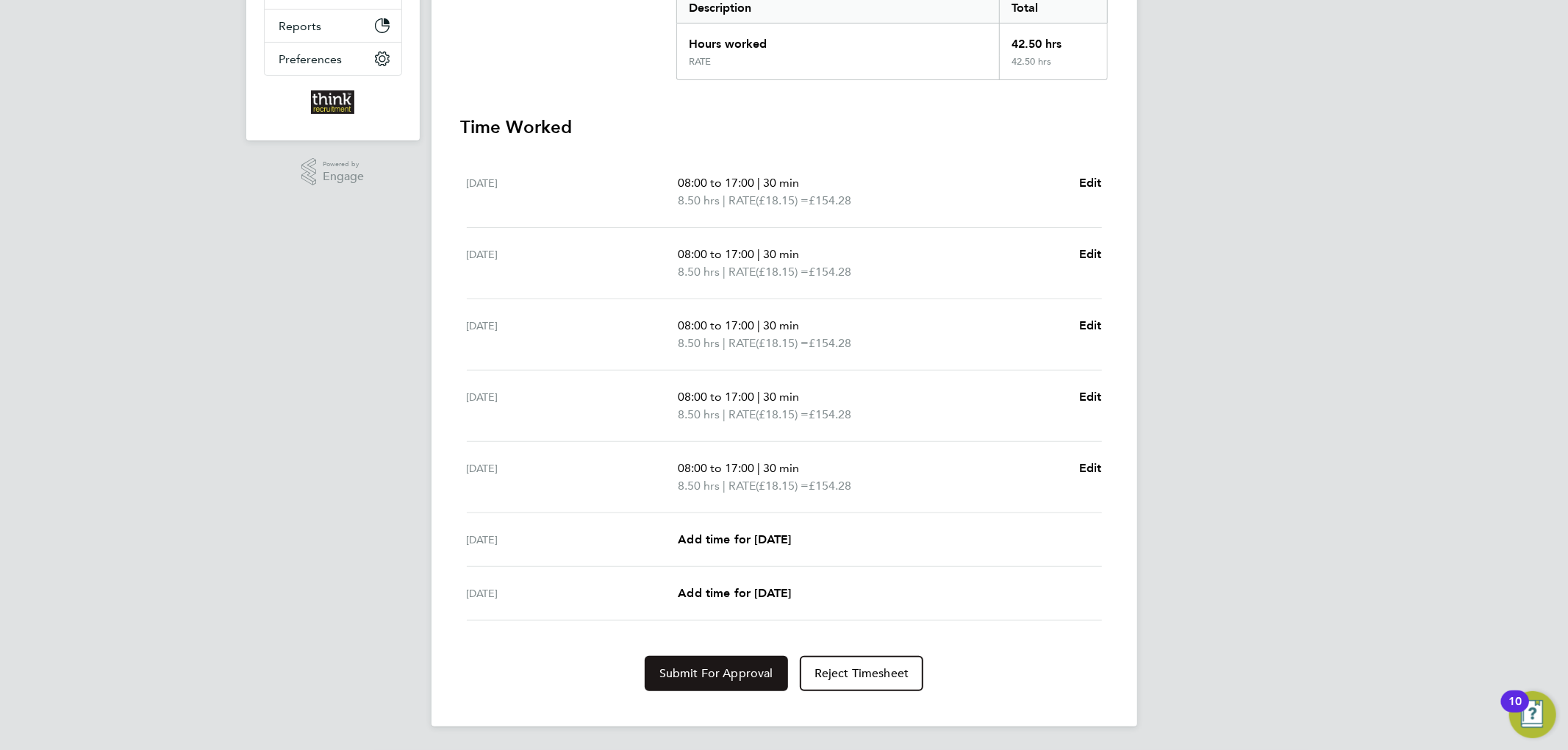
click at [752, 661] on button "Submit For Approval" at bounding box center [716, 673] width 143 height 35
